Goal: Find specific page/section: Find specific page/section

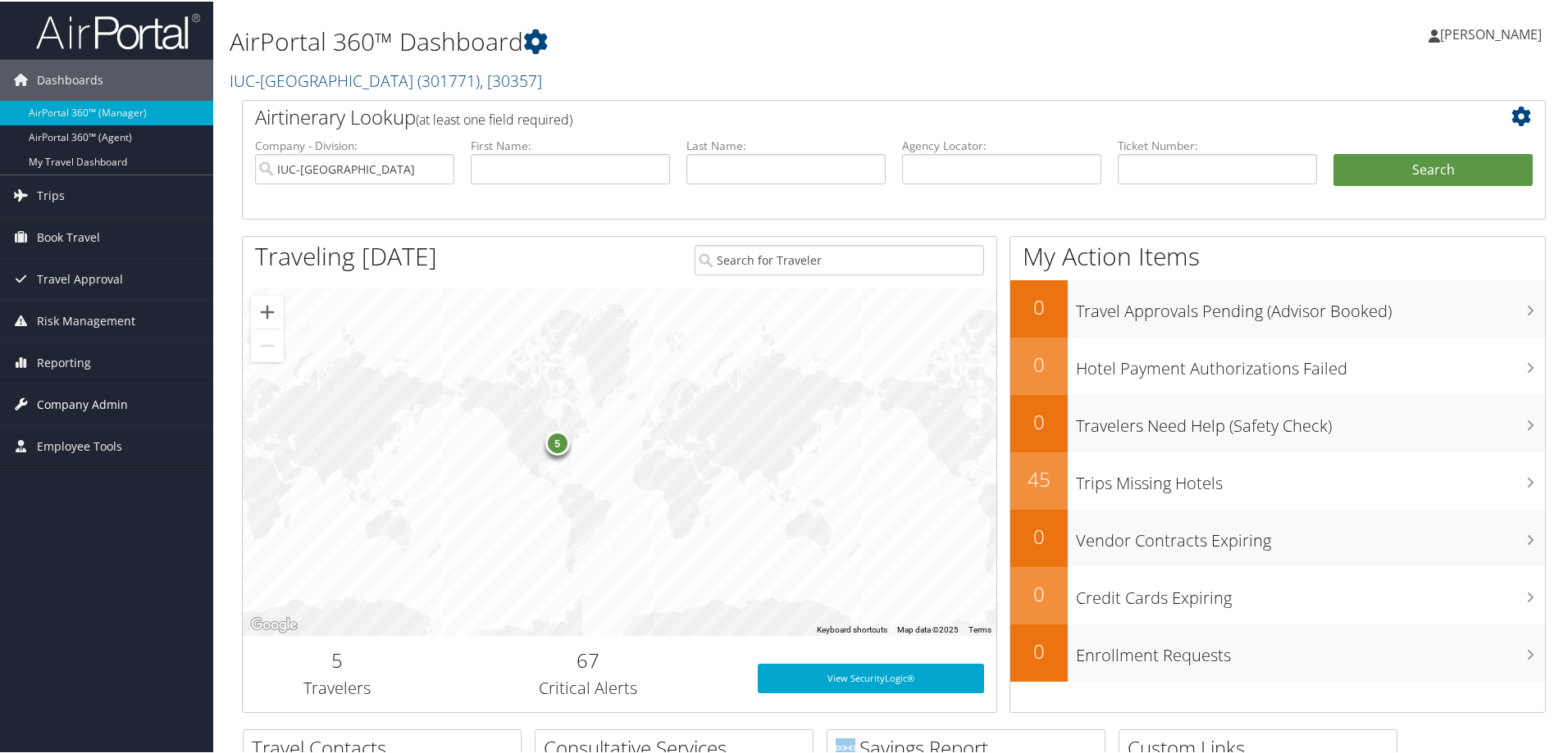
click at [98, 404] on span "Company Admin" at bounding box center [82, 403] width 91 height 41
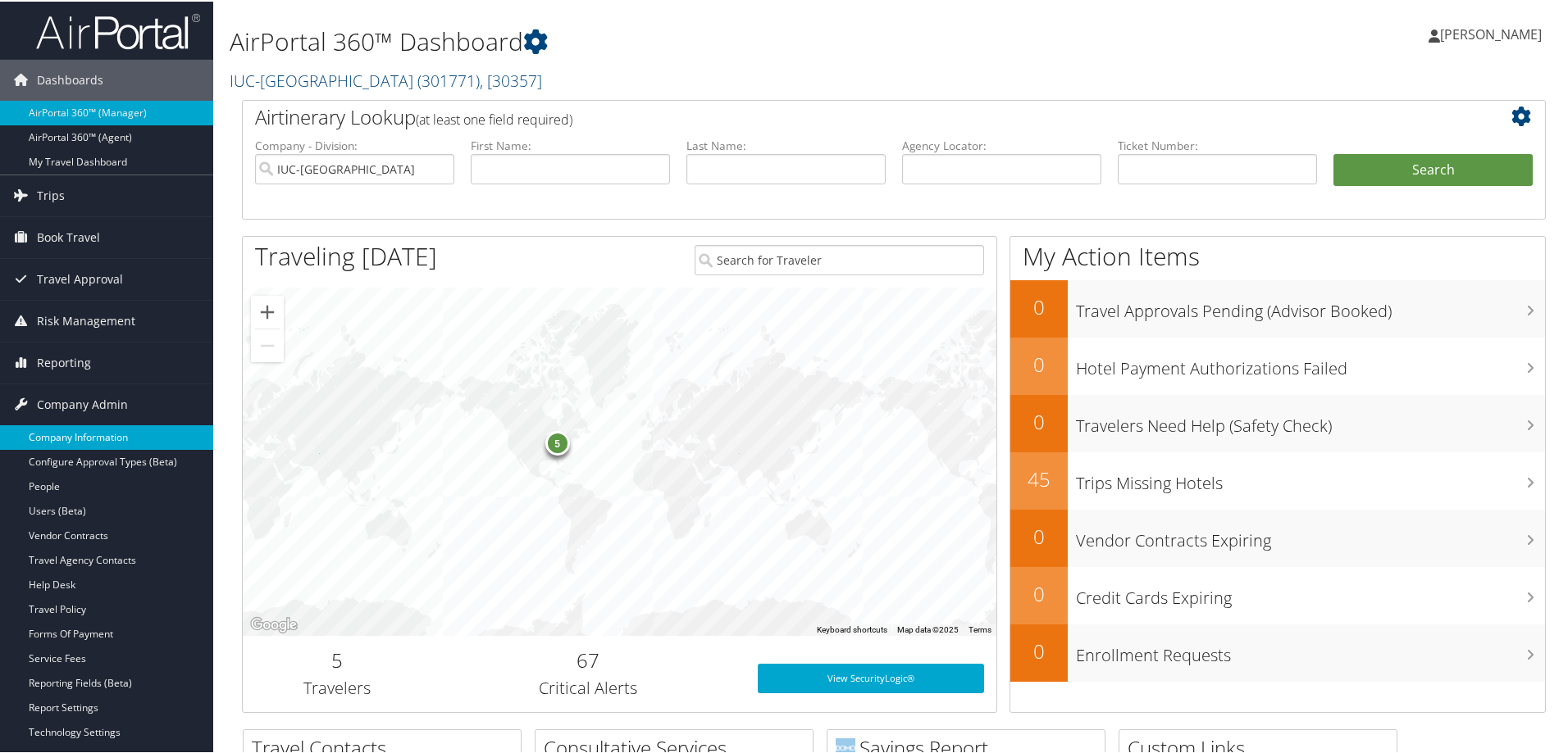
click at [81, 433] on link "Company Information" at bounding box center [106, 436] width 214 height 24
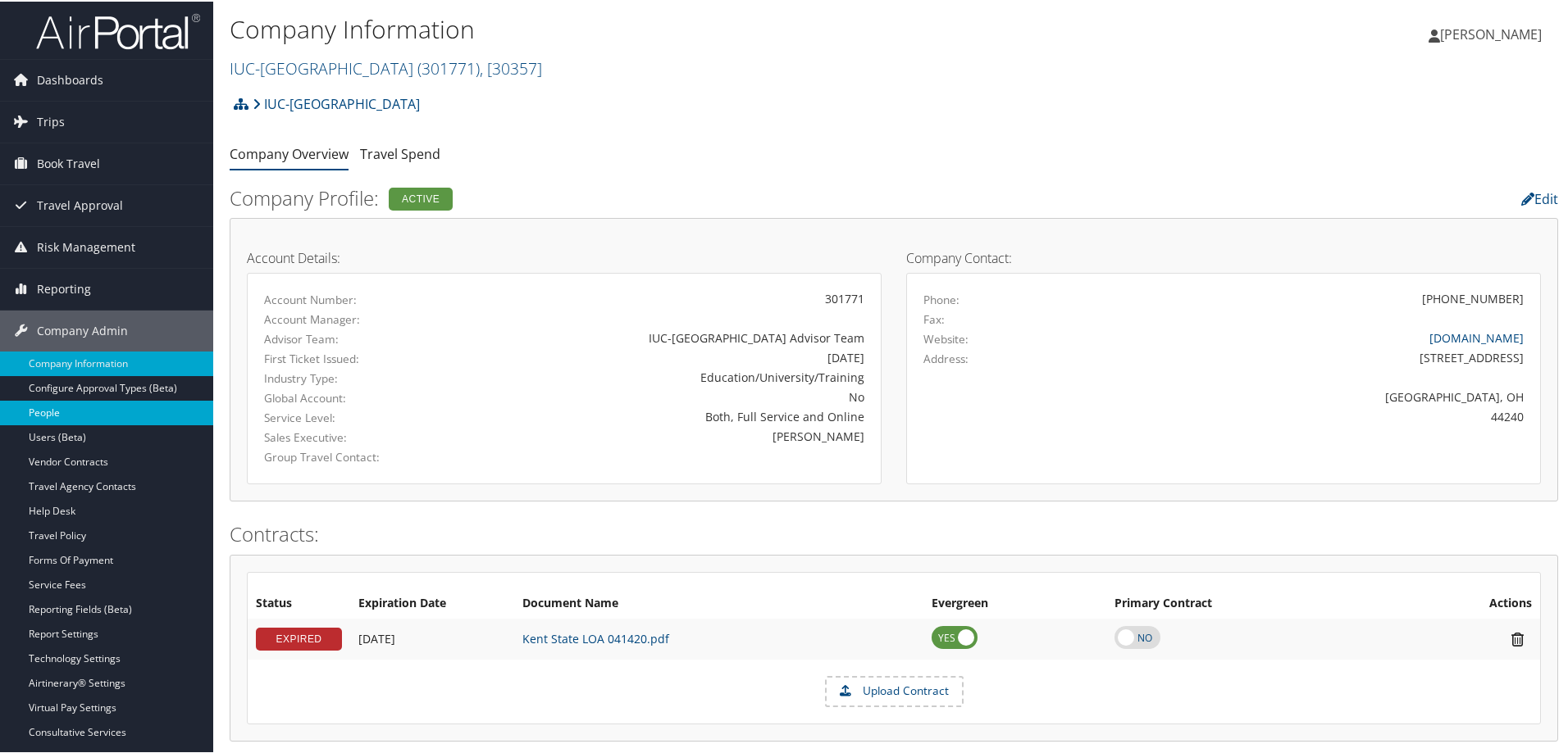
click at [55, 412] on link "People" at bounding box center [106, 412] width 214 height 24
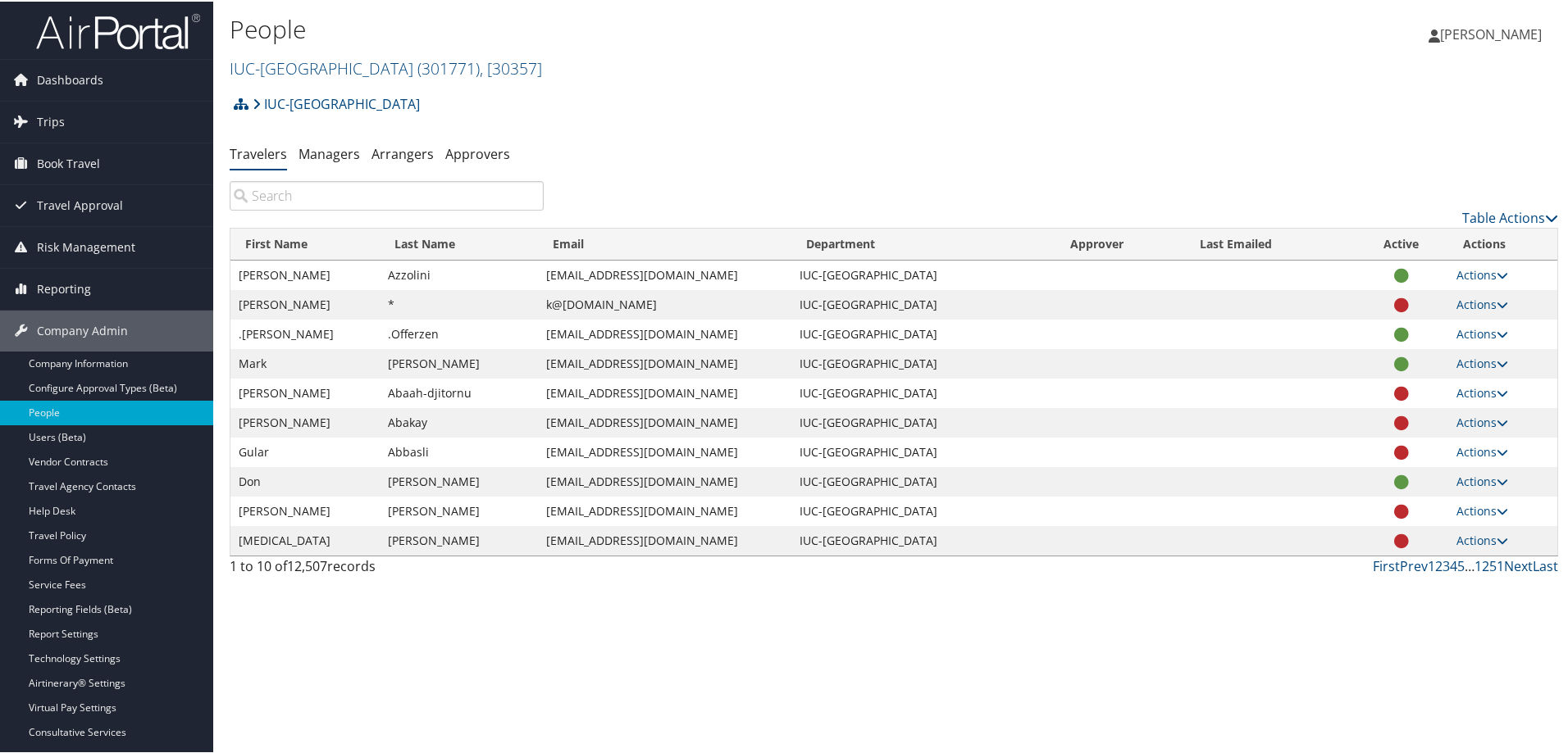
click at [299, 197] on input "search" at bounding box center [386, 195] width 314 height 29
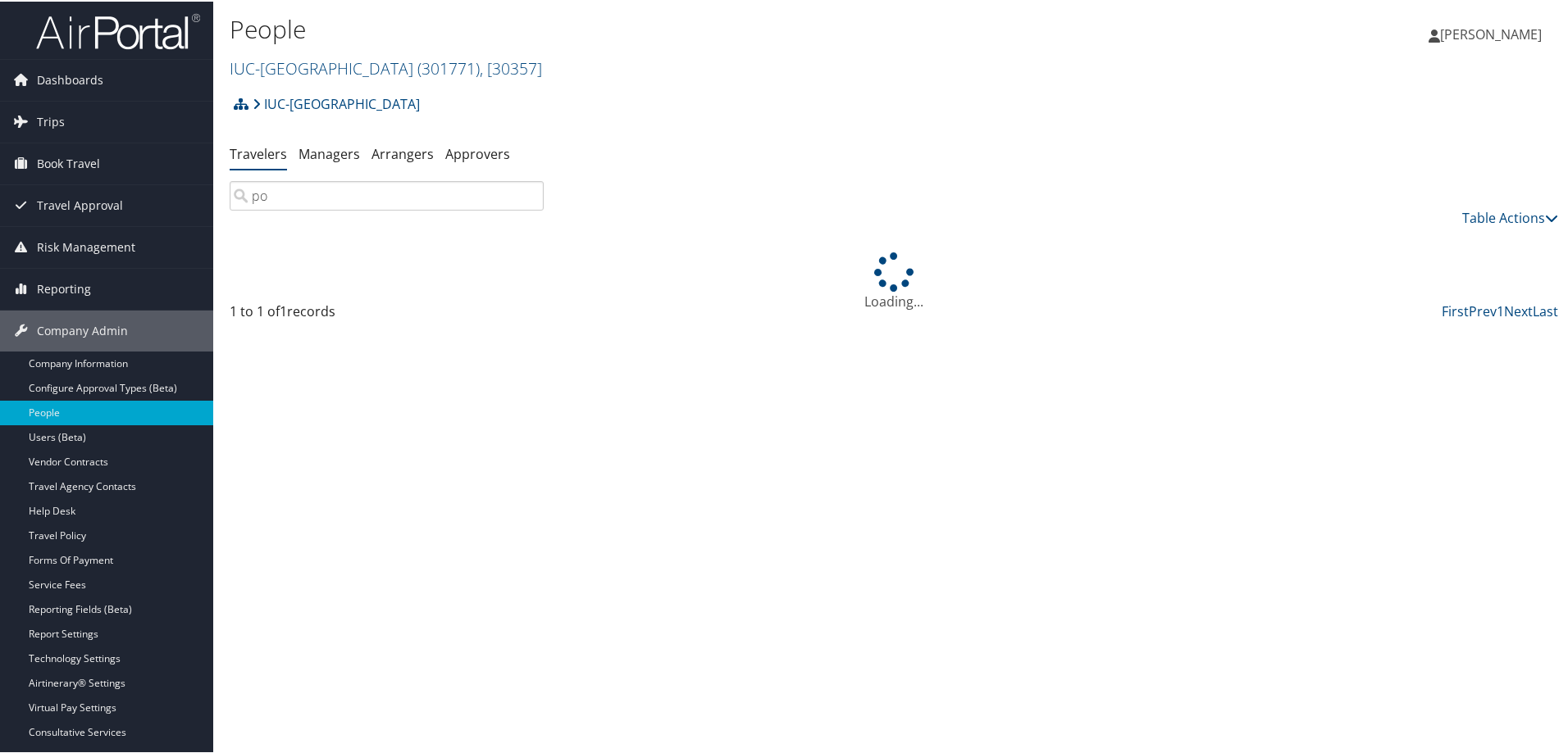
type input "p"
